Goal: Transaction & Acquisition: Subscribe to service/newsletter

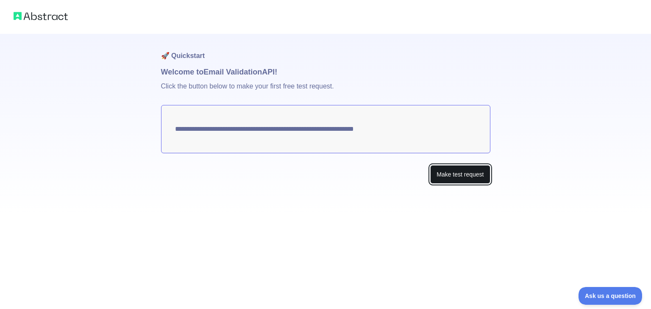
click at [452, 173] on button "Make test request" at bounding box center [460, 174] width 60 height 19
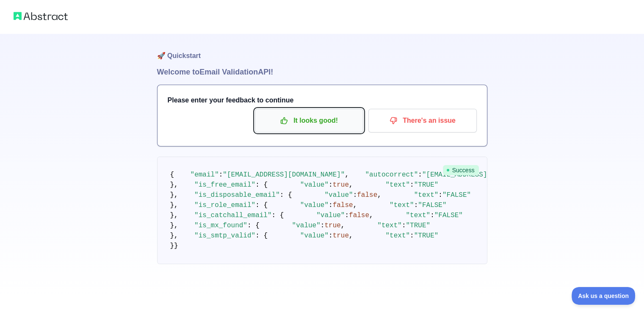
click at [337, 115] on p "It looks good!" at bounding box center [309, 121] width 96 height 14
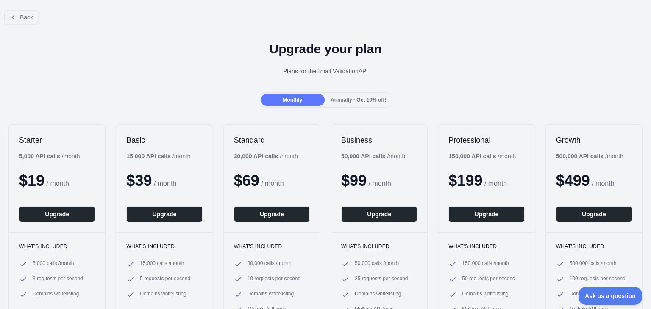
click at [365, 97] on span "Annually - Get 10% off!" at bounding box center [358, 100] width 56 height 6
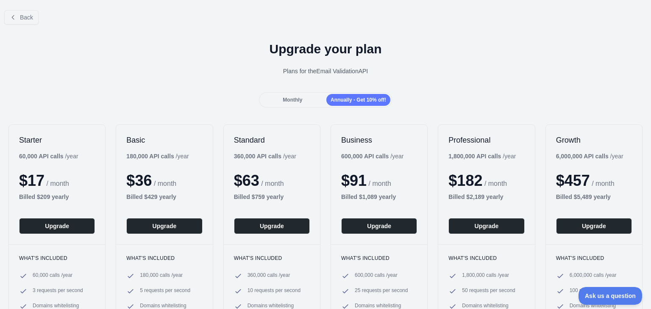
click at [448, 91] on div "Upgrade your plan Plans for the Email Validation API" at bounding box center [325, 61] width 651 height 61
